Goal: Information Seeking & Learning: Understand process/instructions

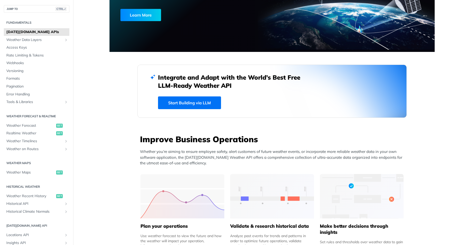
scroll to position [122, 0]
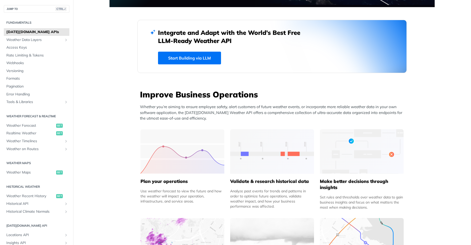
drag, startPoint x: 206, startPoint y: 57, endPoint x: 378, endPoint y: 125, distance: 185.2
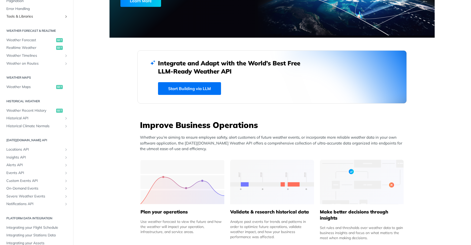
scroll to position [91, 0]
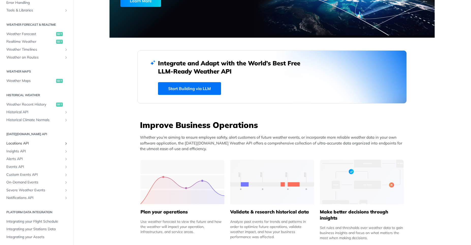
click at [39, 144] on span "Locations API" at bounding box center [34, 143] width 56 height 5
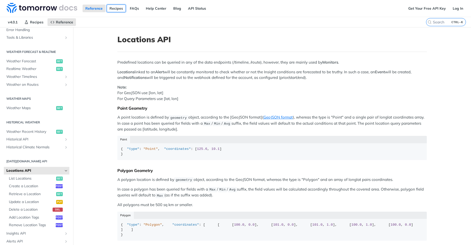
click at [116, 6] on link "Recipes" at bounding box center [116, 9] width 19 height 8
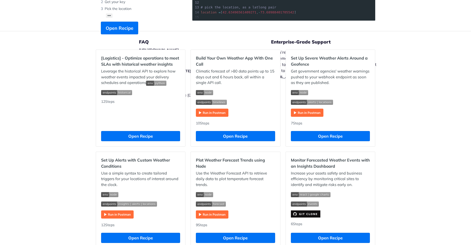
scroll to position [152, 0]
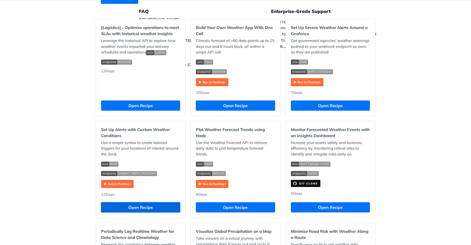
click at [156, 206] on button "Open Recipe" at bounding box center [140, 207] width 79 height 10
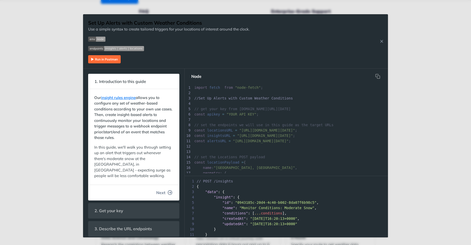
click at [163, 189] on span "Next" at bounding box center [160, 192] width 9 height 6
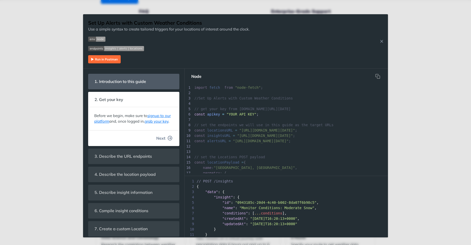
click at [159, 139] on span "Next" at bounding box center [160, 138] width 9 height 6
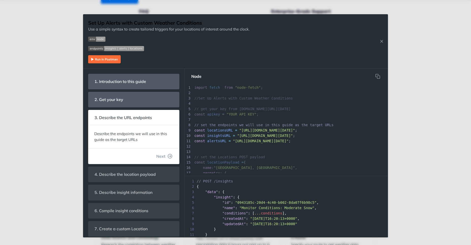
scroll to position [2, 0]
click at [161, 160] on button "Next" at bounding box center [164, 156] width 24 height 10
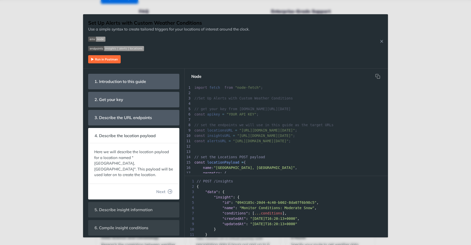
scroll to position [42, 0]
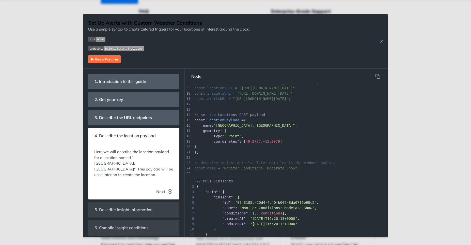
click at [160, 188] on span "Next" at bounding box center [160, 191] width 9 height 6
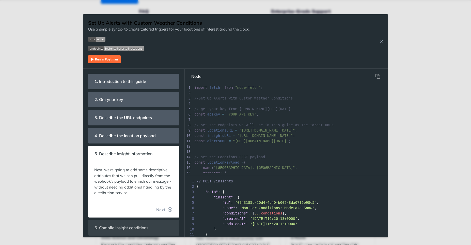
scroll to position [90, 0]
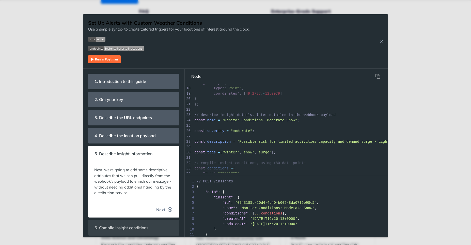
click at [157, 211] on span "Next" at bounding box center [160, 209] width 9 height 6
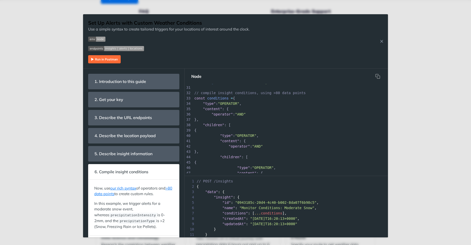
scroll to position [128, 0]
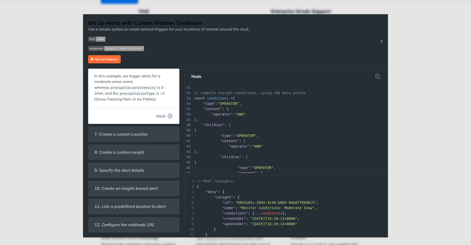
click at [161, 113] on span "Next" at bounding box center [160, 116] width 9 height 6
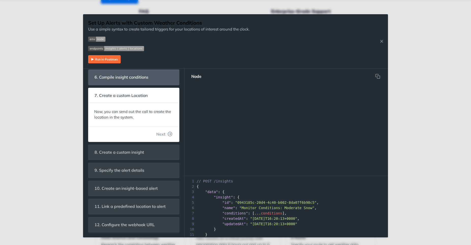
scroll to position [584, 0]
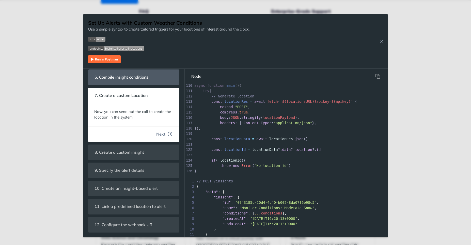
click at [161, 131] on span "Next" at bounding box center [160, 134] width 9 height 6
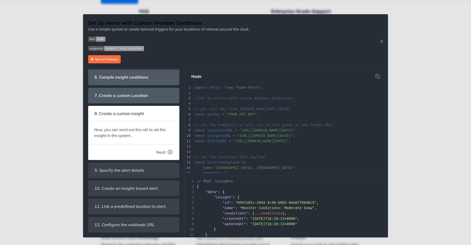
scroll to position [672, 0]
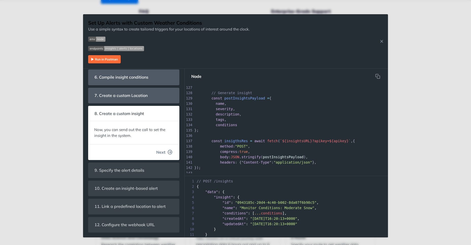
click at [162, 151] on span "Next" at bounding box center [160, 152] width 9 height 6
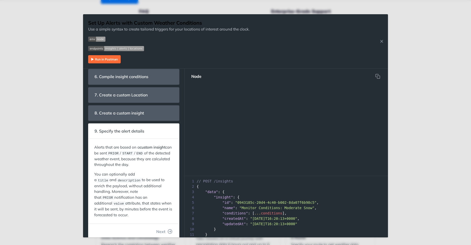
scroll to position [0, 0]
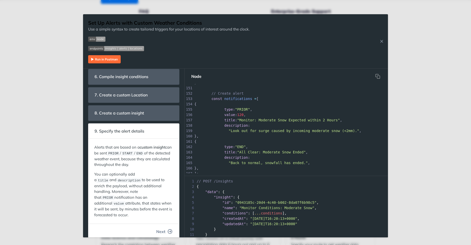
click at [159, 228] on span "Next" at bounding box center [160, 231] width 9 height 6
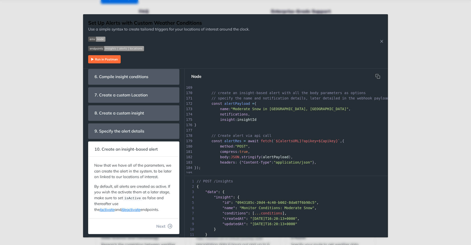
click at [159, 227] on span "Next" at bounding box center [160, 226] width 9 height 6
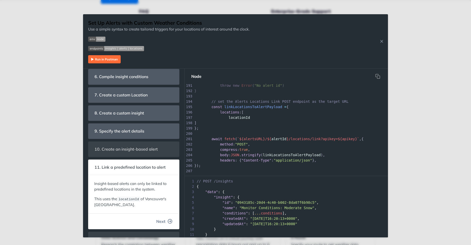
click at [159, 220] on span "Next" at bounding box center [160, 221] width 9 height 6
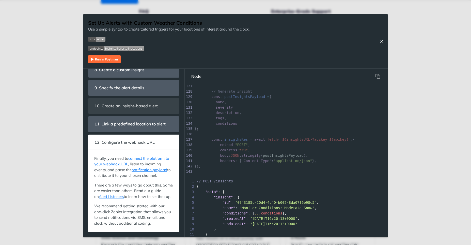
click at [381, 39] on icon "Close Recipe" at bounding box center [381, 41] width 5 height 5
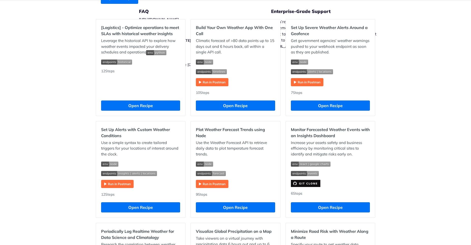
click at [396, 103] on div "Recipes [Logistics] - Optimize operations to meet SLAs with historical weather …" at bounding box center [235, 198] width 471 height 646
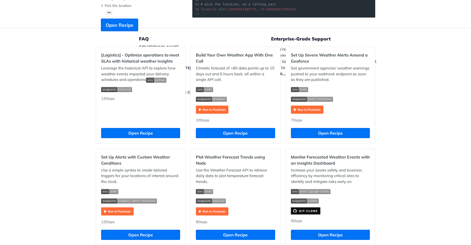
scroll to position [95, 0]
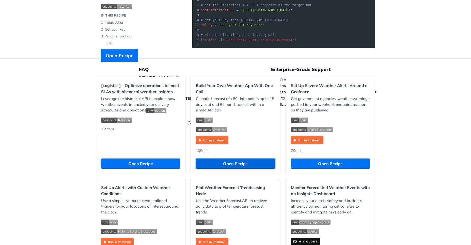
click at [232, 162] on button "Open Recipe" at bounding box center [235, 163] width 79 height 10
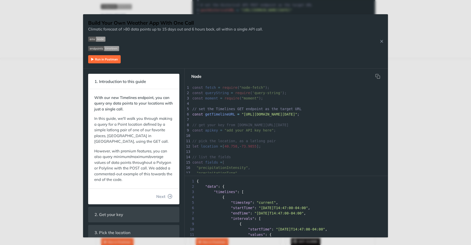
scroll to position [25, 0]
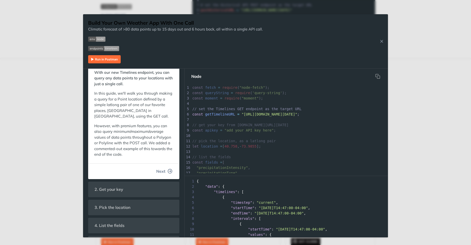
click at [162, 173] on span "Next" at bounding box center [160, 171] width 9 height 6
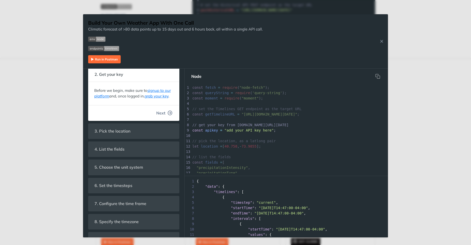
click at [160, 112] on span "Next" at bounding box center [160, 113] width 9 height 6
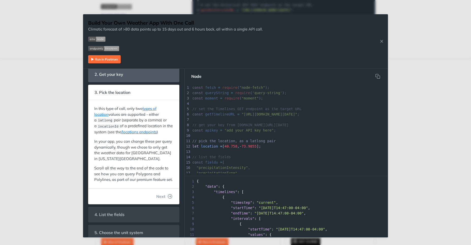
scroll to position [10, 0]
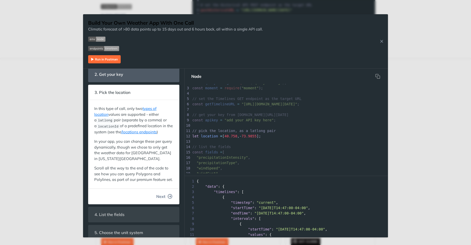
click at [156, 193] on span "Next" at bounding box center [160, 196] width 9 height 6
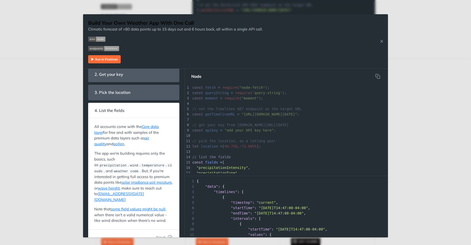
scroll to position [58, 0]
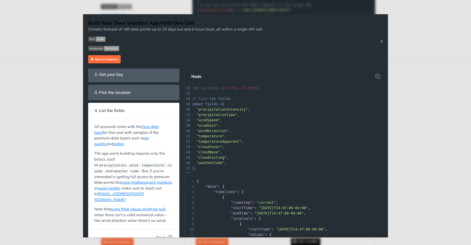
click at [164, 234] on span "Next" at bounding box center [160, 237] width 9 height 6
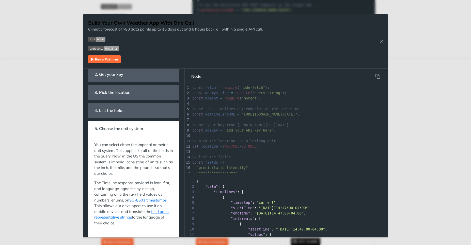
scroll to position [106, 0]
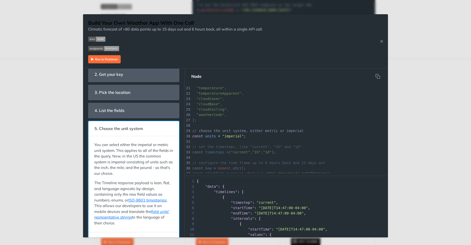
click at [164, 227] on div "You can select either the imperial or metric unit system. This applies to all o…" at bounding box center [134, 183] width 86 height 90
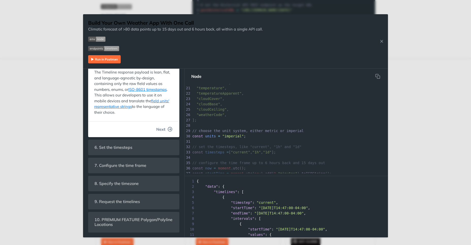
click at [161, 131] on span "Next" at bounding box center [160, 129] width 9 height 6
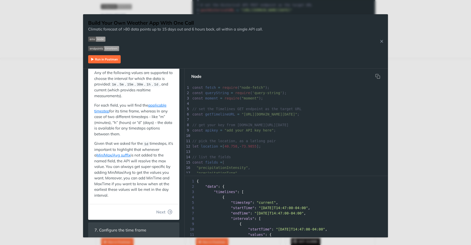
scroll to position [122, 0]
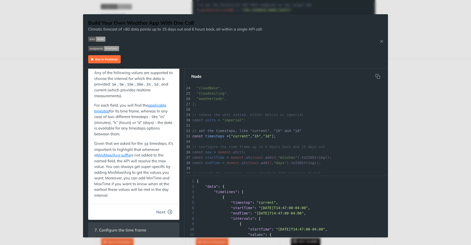
click at [162, 213] on span "Next" at bounding box center [160, 212] width 9 height 6
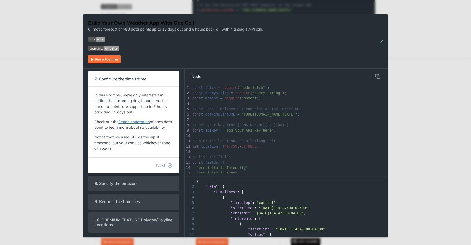
scroll to position [144, 0]
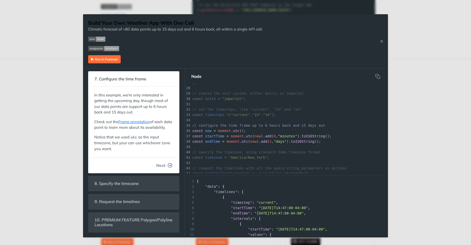
click at [160, 167] on span "Next" at bounding box center [160, 165] width 9 height 6
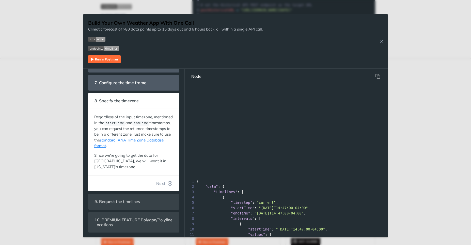
scroll to position [165, 0]
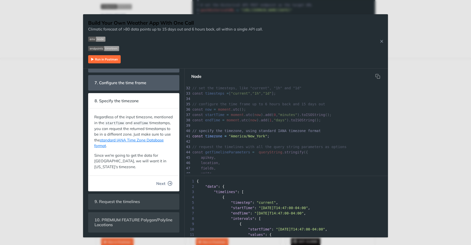
click at [162, 181] on span "Next" at bounding box center [160, 183] width 9 height 6
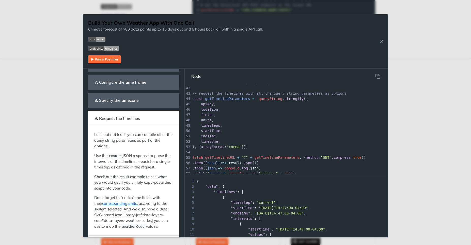
scroll to position [150, 0]
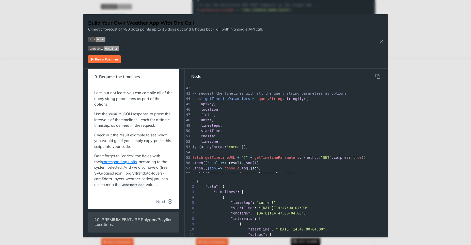
click at [163, 200] on span "Next" at bounding box center [160, 201] width 9 height 6
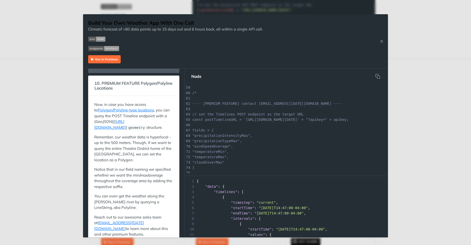
scroll to position [130, 0]
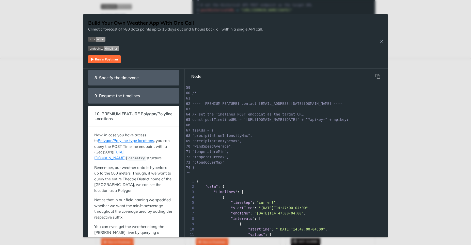
click at [290, 148] on pre ""windSpeedAverage"," at bounding box center [319, 146] width 257 height 5
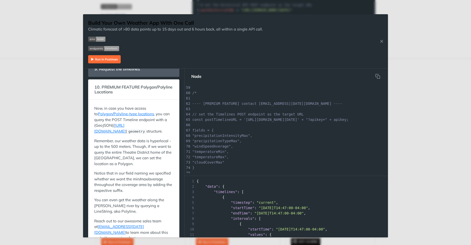
scroll to position [161, 0]
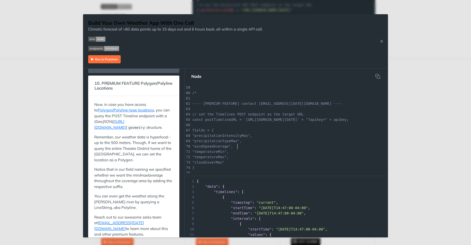
click at [278, 163] on div "48 units , 49 timesteps , 50 startTime , 51 endTime , 52 timezone , 53 }, { arr…" at bounding box center [319, 127] width 257 height 203
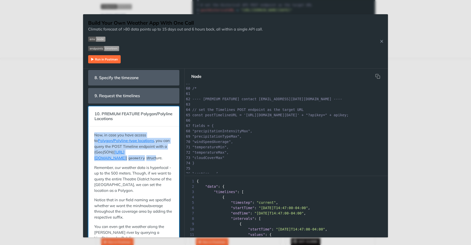
drag, startPoint x: 95, startPoint y: 134, endPoint x: 155, endPoint y: 151, distance: 62.4
click at [155, 151] on p "Now, in case you have access to Polygon/Polyline-type locations , you can query…" at bounding box center [133, 146] width 79 height 29
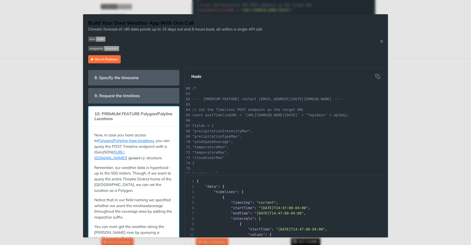
click at [153, 166] on p "Remember, our weather data is hyperlocal - up to the 500 meters. Though, if we …" at bounding box center [133, 179] width 79 height 29
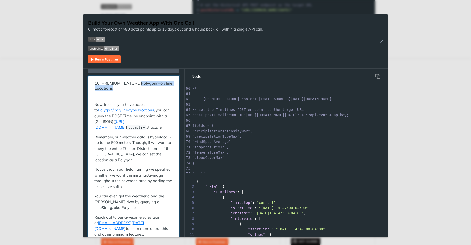
drag, startPoint x: 142, startPoint y: 84, endPoint x: 147, endPoint y: 94, distance: 11.3
click at [147, 94] on header "10. PREMIUM FEATURE Polygon/Polyline Locations" at bounding box center [133, 86] width 91 height 20
click at [124, 146] on p "Remember, our weather data is hyperlocal - up to the 500 meters. Though, if we …" at bounding box center [133, 148] width 79 height 29
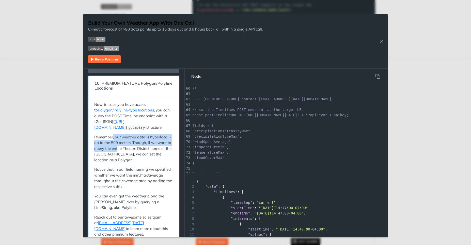
drag, startPoint x: 113, startPoint y: 133, endPoint x: 117, endPoint y: 146, distance: 13.5
click at [117, 146] on p "Remember, our weather data is hyperlocal - up to the 500 meters. Though, if we …" at bounding box center [133, 148] width 79 height 29
click at [122, 160] on div "Now, in case you have access to Polygon/Polyline-type locations , you can query…" at bounding box center [133, 169] width 79 height 135
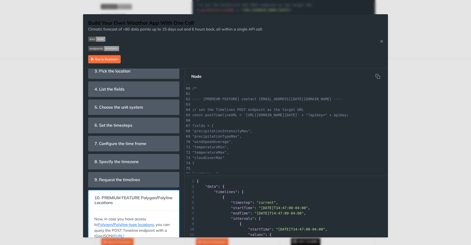
scroll to position [0, 0]
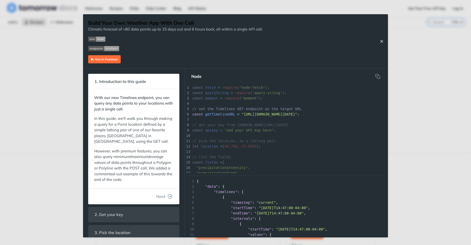
click at [380, 41] on icon "Close Recipe" at bounding box center [381, 41] width 5 height 5
